Goal: Task Accomplishment & Management: Use online tool/utility

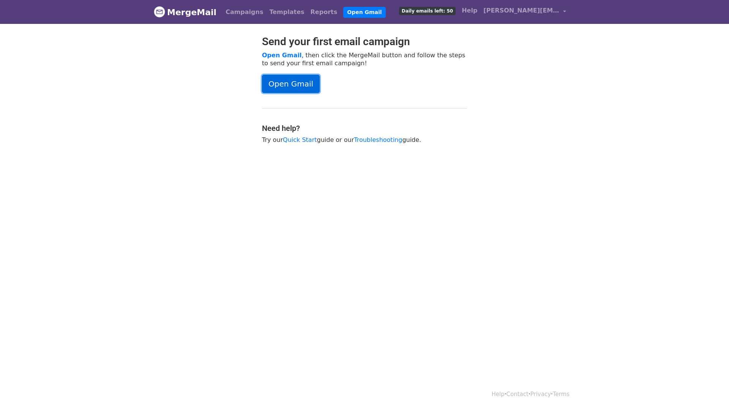
click at [295, 83] on link "Open Gmail" at bounding box center [291, 84] width 58 height 18
click at [541, 10] on span "[PERSON_NAME][EMAIL_ADDRESS][DOMAIN_NAME]" at bounding box center [521, 10] width 76 height 9
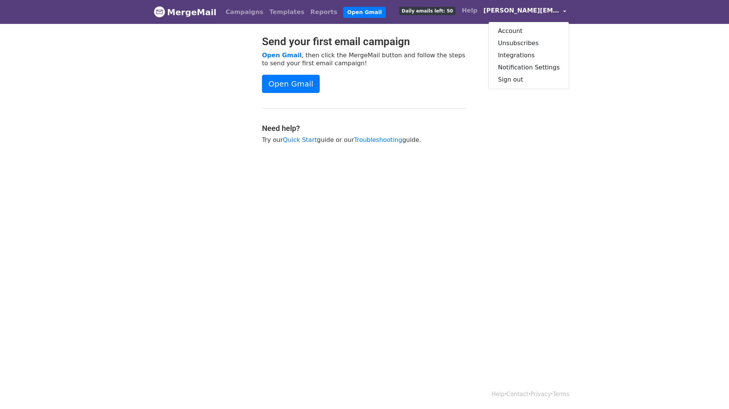
click at [590, 57] on body "MergeMail Campaigns Templates Reports Open Gmail Daily emails left: 50 Help art…" at bounding box center [364, 91] width 729 height 182
